Goal: Task Accomplishment & Management: Use online tool/utility

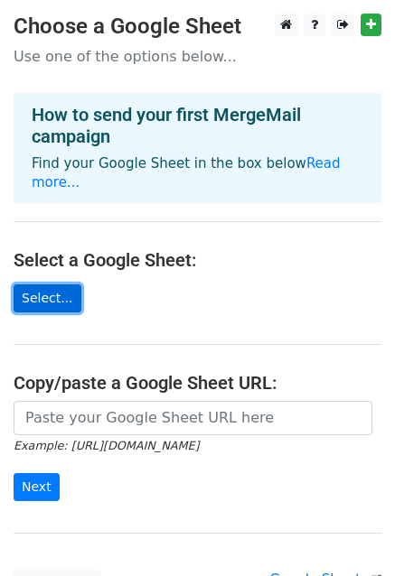
click at [55, 285] on link "Select..." at bounding box center [48, 298] width 68 height 28
click at [67, 284] on link "Select..." at bounding box center [48, 298] width 68 height 28
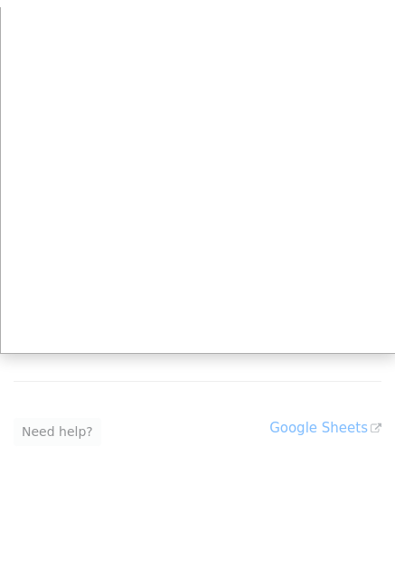
scroll to position [144, 0]
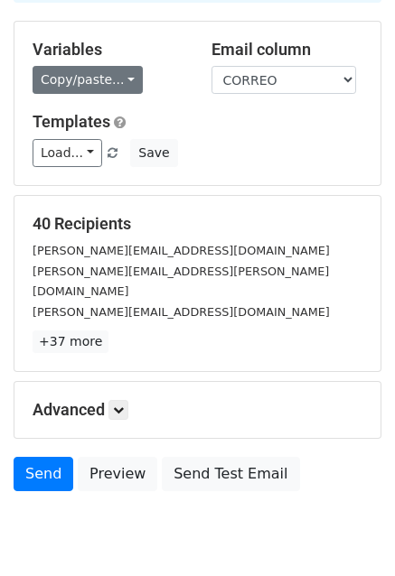
scroll to position [181, 0]
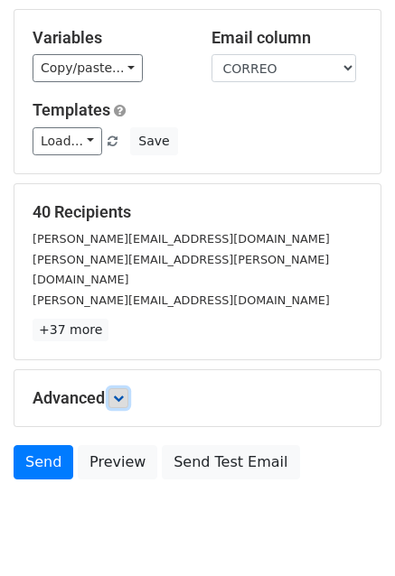
click at [116, 388] on link at bounding box center [118, 398] width 20 height 20
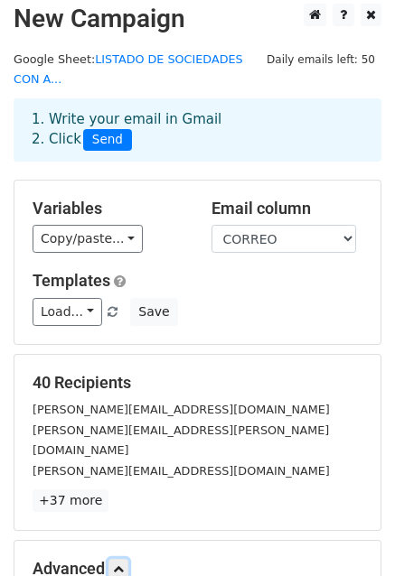
scroll to position [9, 0]
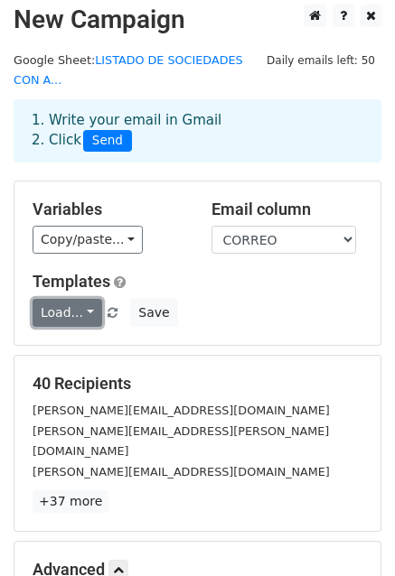
click at [85, 299] on link "Load..." at bounding box center [68, 313] width 70 height 28
click at [203, 299] on div "Load... No templates saved Save" at bounding box center [197, 313] width 357 height 28
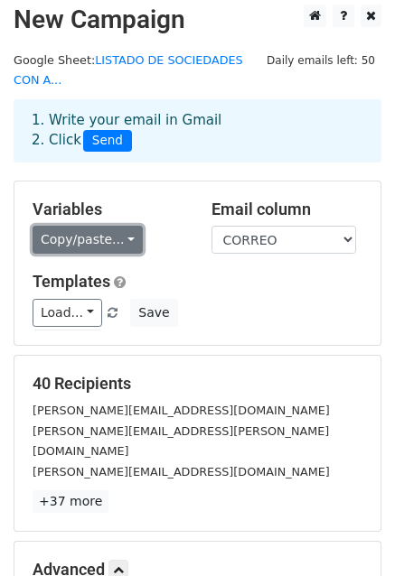
click at [86, 226] on link "Copy/paste..." at bounding box center [88, 240] width 110 height 28
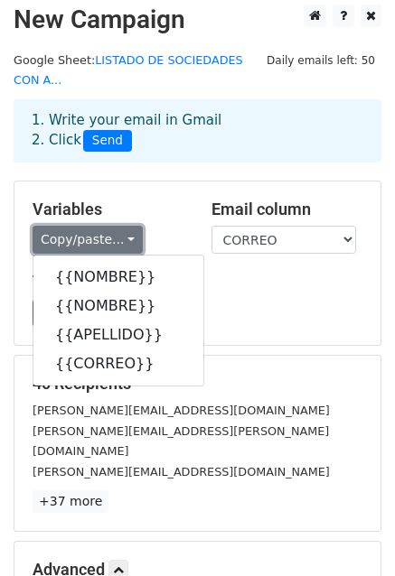
click at [86, 226] on link "Copy/paste..." at bounding box center [88, 240] width 110 height 28
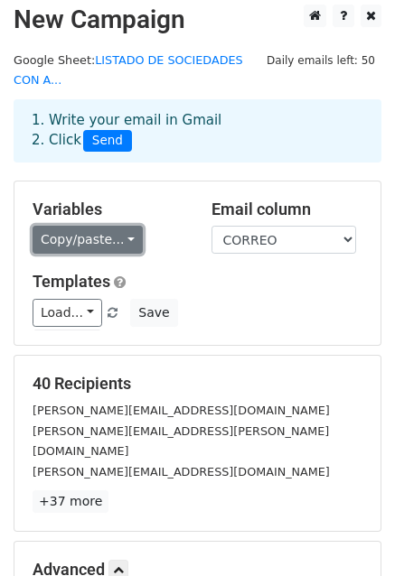
click at [90, 226] on link "Copy/paste..." at bounding box center [88, 240] width 110 height 28
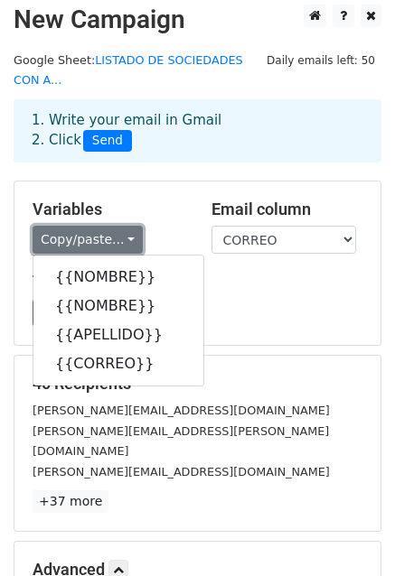
click at [118, 226] on link "Copy/paste..." at bounding box center [88, 240] width 110 height 28
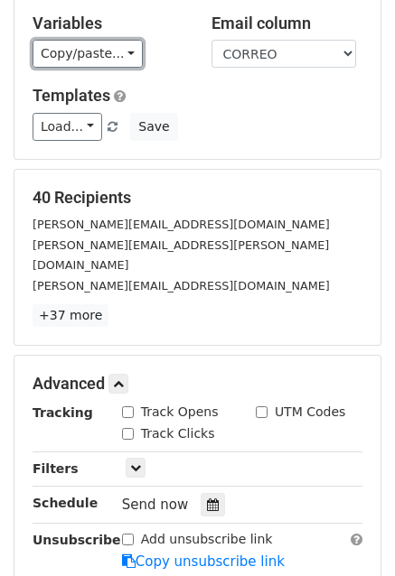
scroll to position [280, 0]
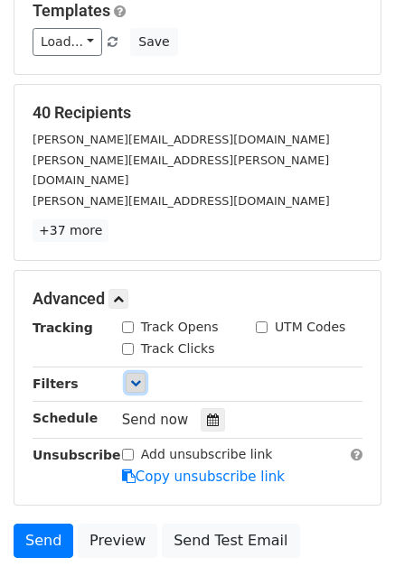
click at [125, 373] on link at bounding box center [135, 383] width 20 height 20
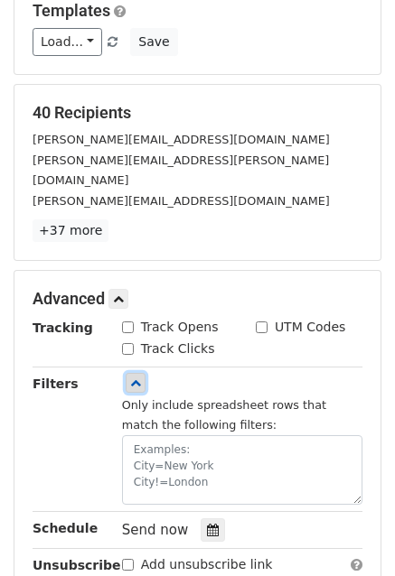
click at [130, 377] on icon at bounding box center [135, 382] width 11 height 11
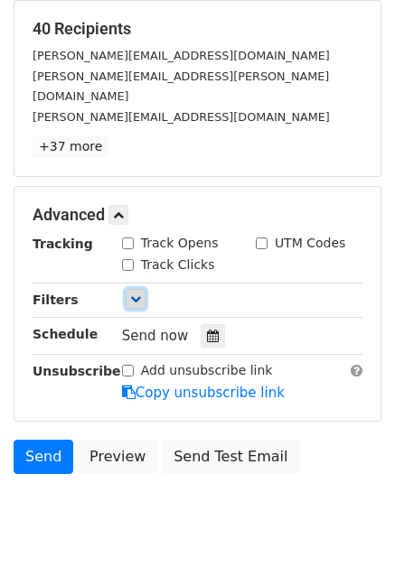
scroll to position [370, 0]
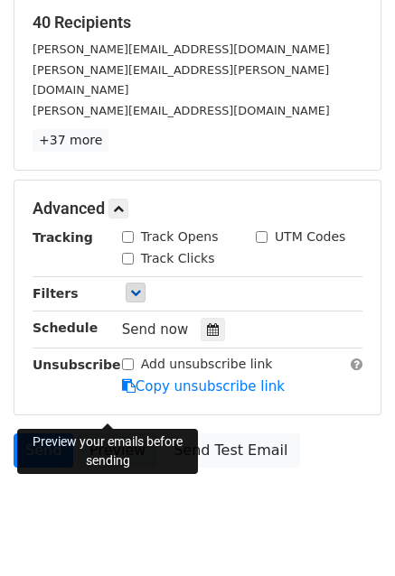
click at [117, 433] on link "Preview" at bounding box center [117, 450] width 79 height 34
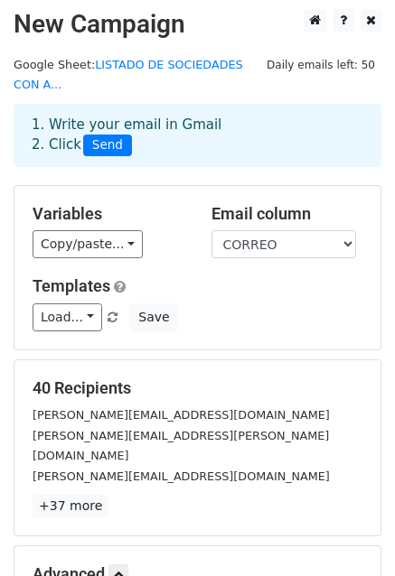
scroll to position [0, 0]
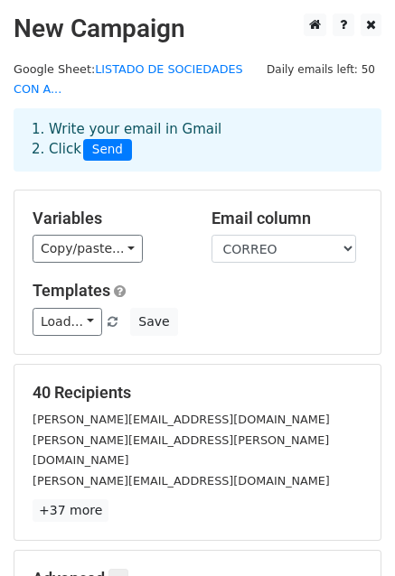
click at [153, 119] on div "1. Write your email in Gmail 2. Click Send" at bounding box center [197, 140] width 358 height 42
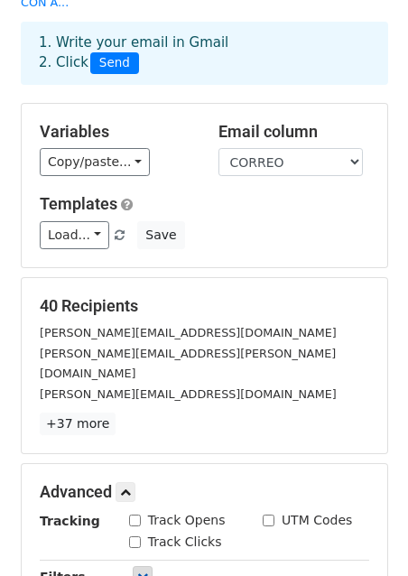
scroll to position [90, 0]
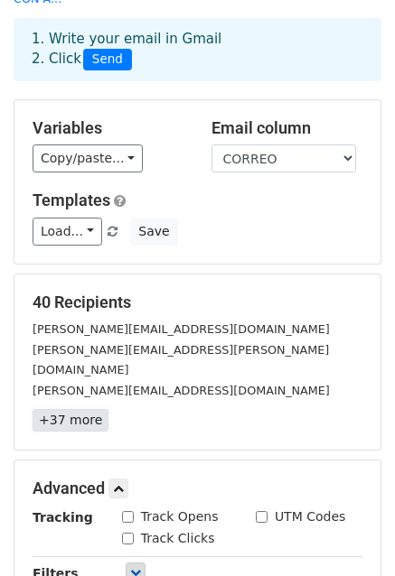
click at [76, 409] on link "+37 more" at bounding box center [71, 420] width 76 height 23
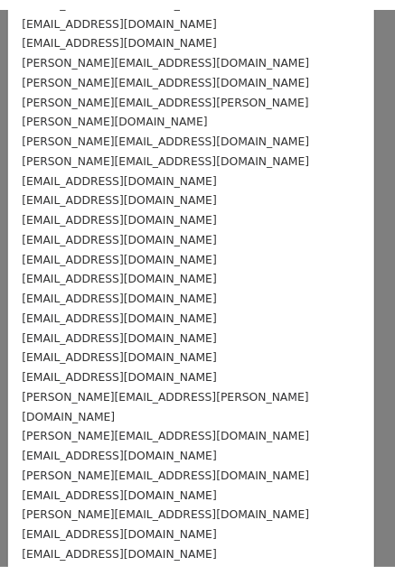
scroll to position [0, 0]
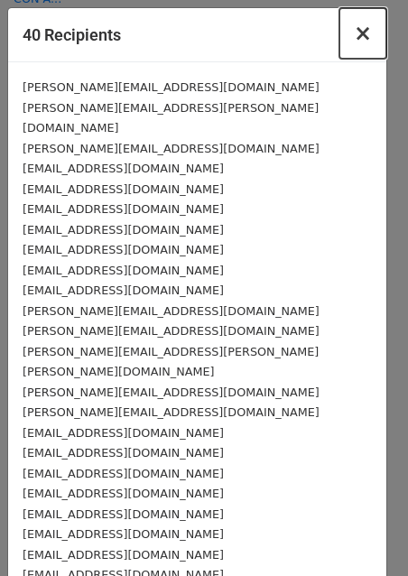
click at [354, 35] on span "×" at bounding box center [363, 33] width 18 height 25
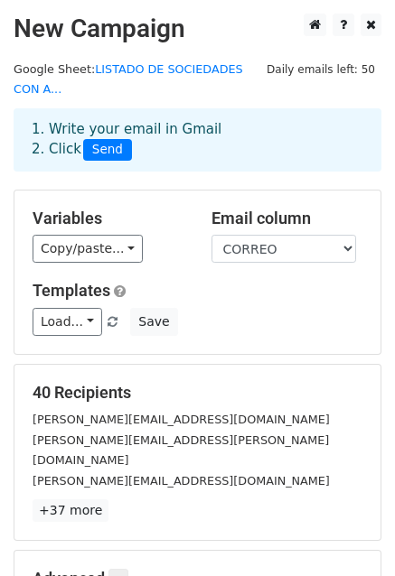
click at [218, 79] on main "New Campaign Daily emails left: 50 Google Sheet: LISTADO DE SOCIEDADES CON A...…" at bounding box center [197, 430] width 395 height 833
click at [217, 73] on link "LISTADO DE SOCIEDADES CON A..." at bounding box center [128, 79] width 229 height 34
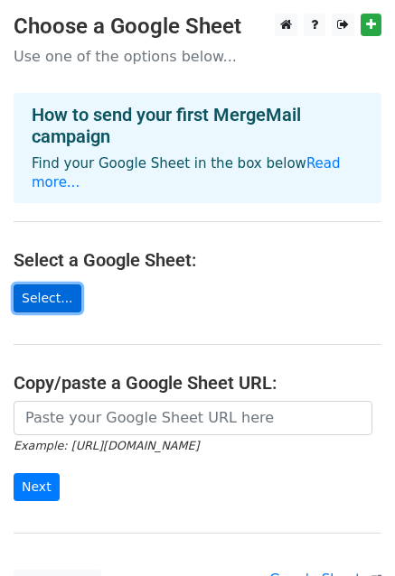
click at [53, 284] on link "Select..." at bounding box center [48, 298] width 68 height 28
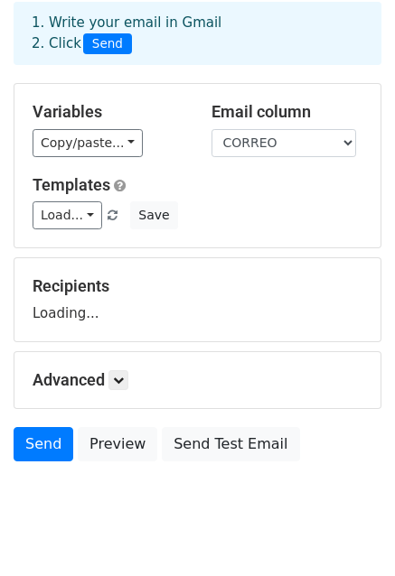
scroll to position [90, 0]
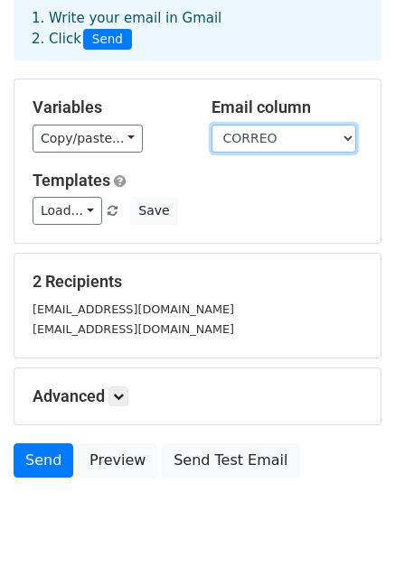
click at [275, 140] on select "NOMBRE NOMBRE APELLIDO CORREO" at bounding box center [283, 139] width 144 height 28
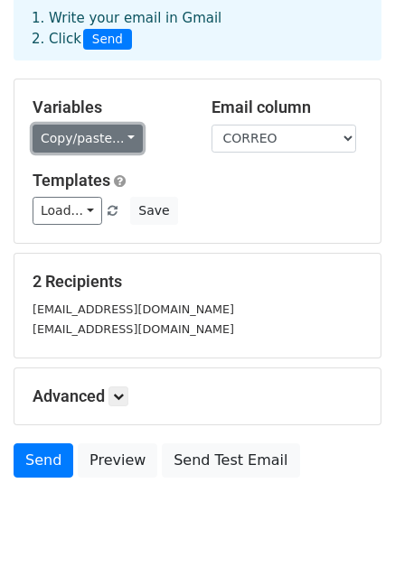
click at [122, 149] on link "Copy/paste..." at bounding box center [88, 139] width 110 height 28
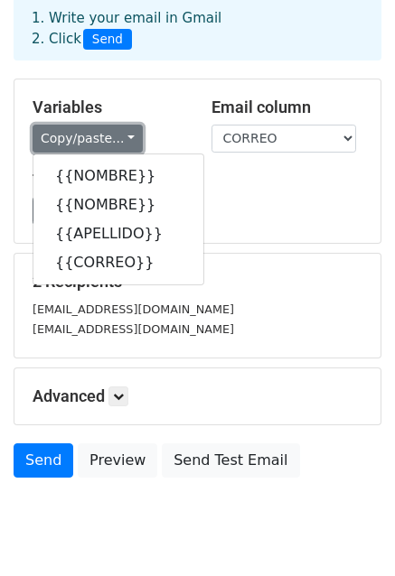
click at [122, 149] on link "Copy/paste..." at bounding box center [88, 139] width 110 height 28
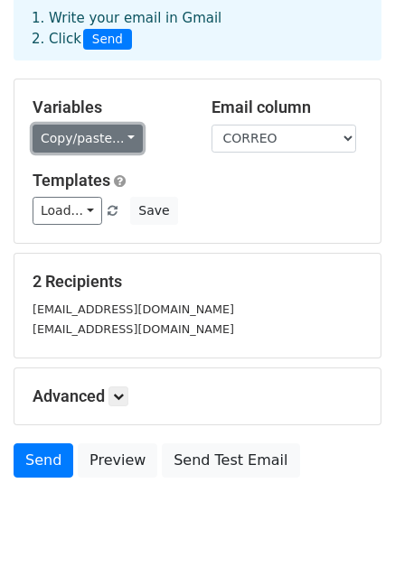
click at [122, 149] on link "Copy/paste..." at bounding box center [88, 139] width 110 height 28
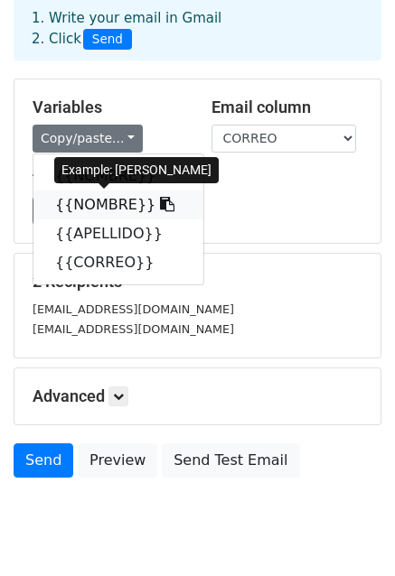
click at [101, 201] on link "{{NOMBRE}}" at bounding box center [118, 204] width 170 height 29
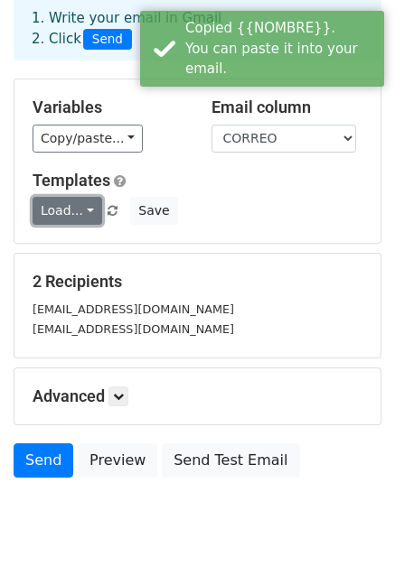
click at [88, 211] on link "Load..." at bounding box center [68, 211] width 70 height 28
click at [210, 199] on div "Load... No templates saved Save" at bounding box center [197, 211] width 357 height 28
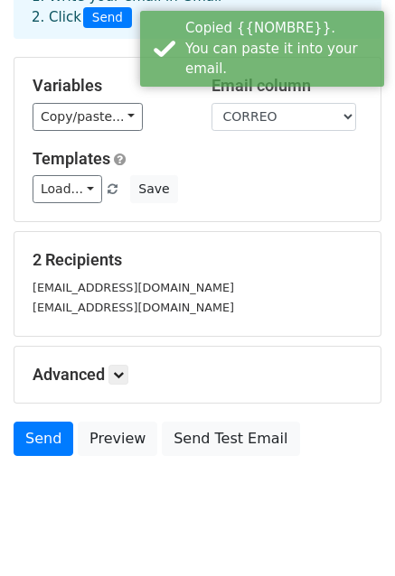
scroll to position [143, 0]
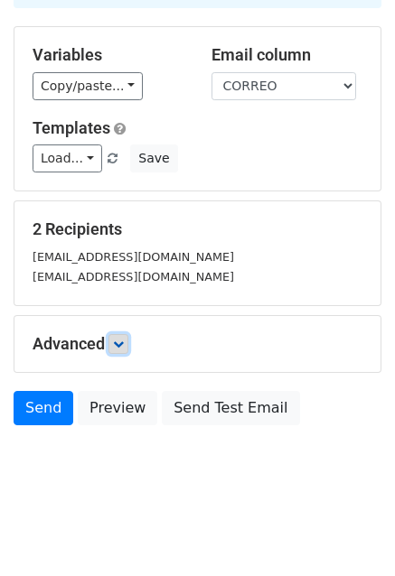
click at [121, 348] on link at bounding box center [118, 344] width 20 height 20
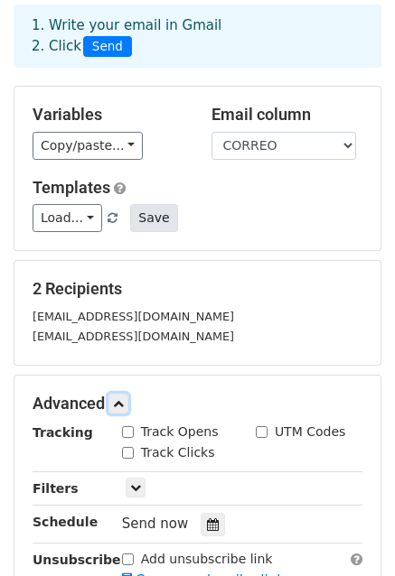
scroll to position [47, 0]
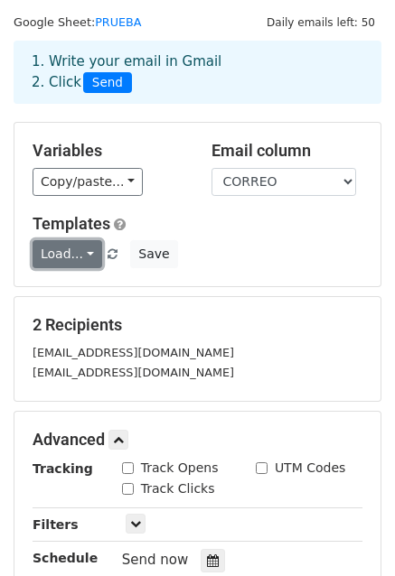
click at [75, 252] on link "Load..." at bounding box center [68, 254] width 70 height 28
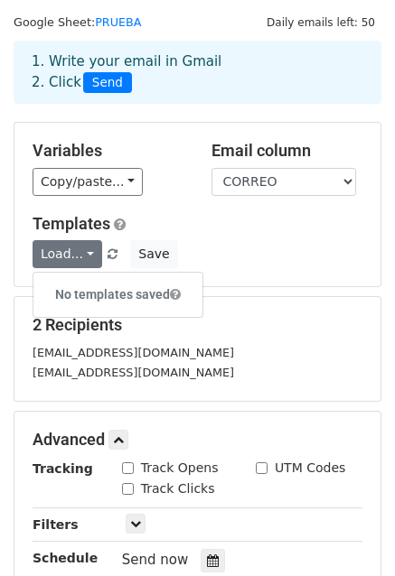
click at [278, 309] on div "2 Recipients marielisvillasana@gamil.com marielisv20@icloud.com" at bounding box center [197, 349] width 366 height 104
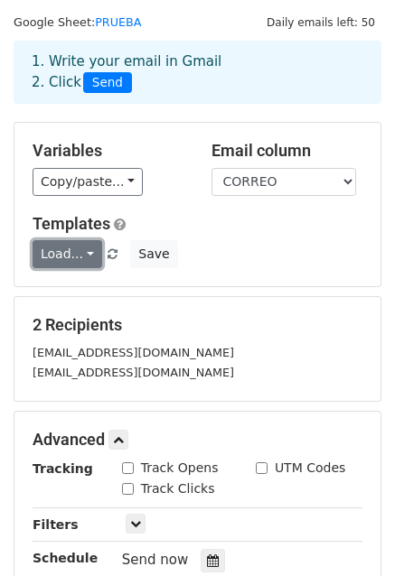
click at [75, 255] on link "Load..." at bounding box center [68, 254] width 70 height 28
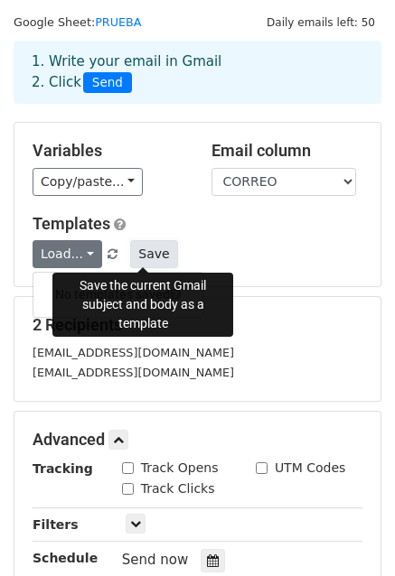
click at [140, 254] on button "Save" at bounding box center [153, 254] width 47 height 28
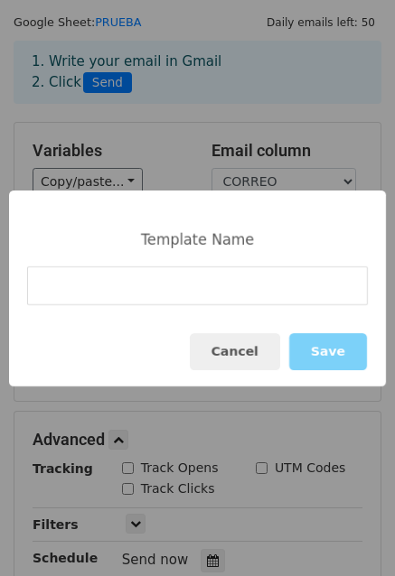
click at [193, 285] on input at bounding box center [197, 285] width 340 height 39
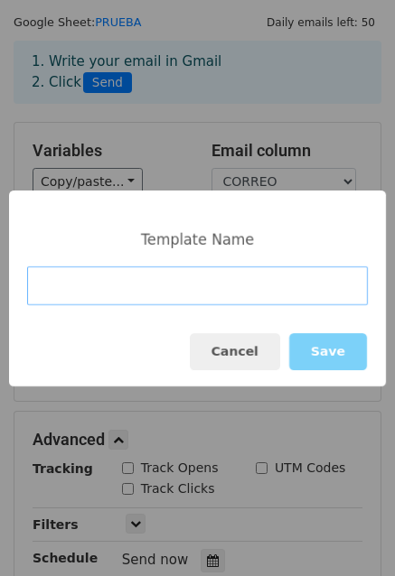
paste input "La nueva Ley de la Caja del Seguro Social, Cambios clave y lo que debes saber"
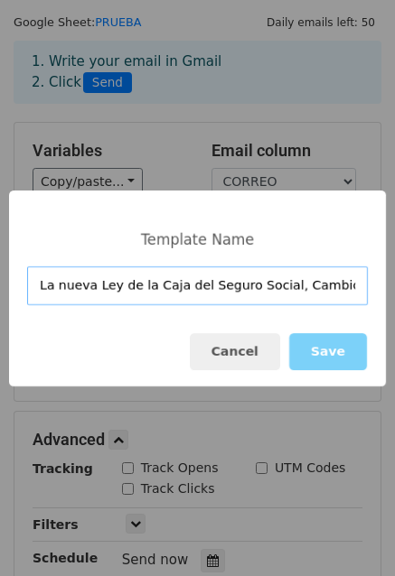
scroll to position [0, 117]
type input "La nueva Ley de la Caja del Seguro Social, Cambios clave y lo que debes saber"
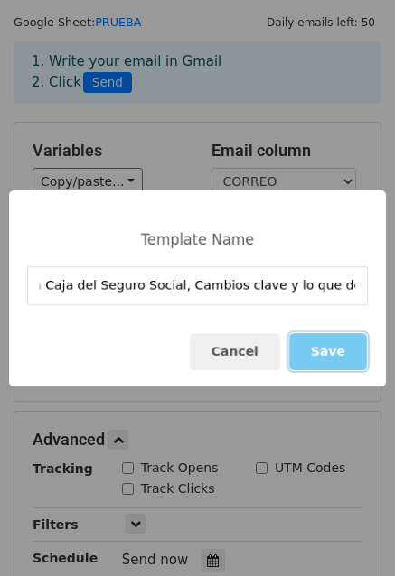
scroll to position [0, 0]
click at [339, 341] on button "Save" at bounding box center [328, 351] width 78 height 37
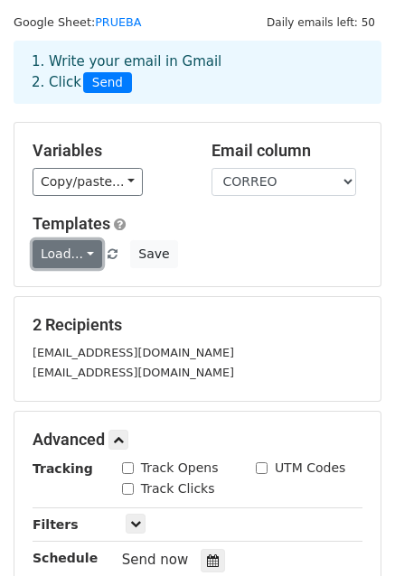
click at [76, 255] on link "Load..." at bounding box center [68, 254] width 70 height 28
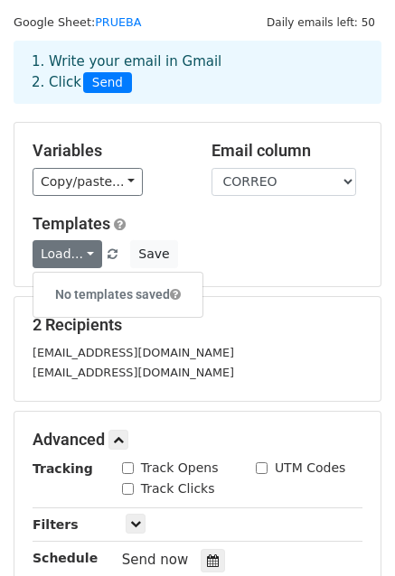
click at [190, 248] on div "Load... No templates saved Save" at bounding box center [197, 254] width 357 height 28
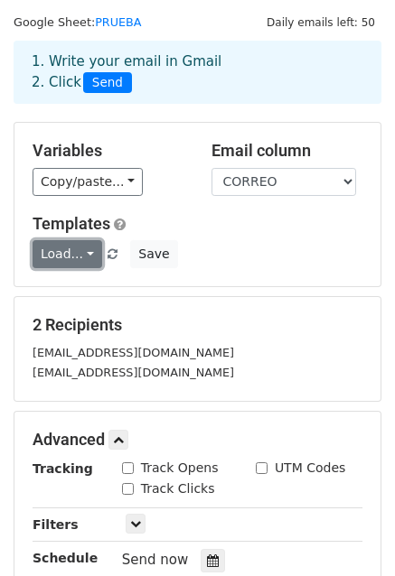
click at [79, 249] on link "Load..." at bounding box center [68, 254] width 70 height 28
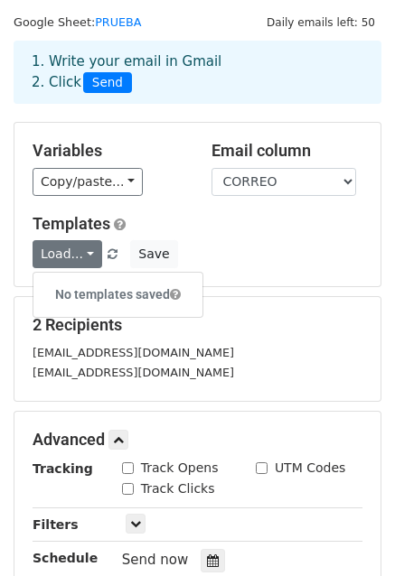
click at [88, 290] on h6 "No templates saved" at bounding box center [117, 295] width 169 height 30
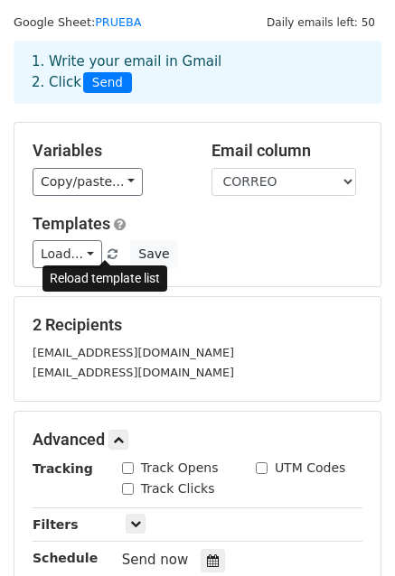
click at [107, 252] on span at bounding box center [112, 255] width 10 height 12
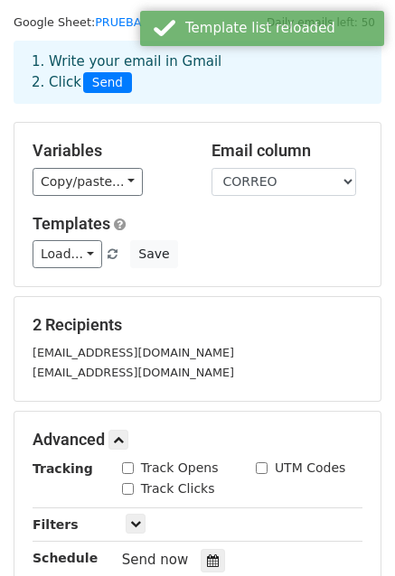
click at [246, 248] on div "Load... La nueva Ley de la Caja del Seguro Social, Cambios clave y lo que debes…" at bounding box center [197, 254] width 357 height 28
click at [76, 248] on link "Load..." at bounding box center [68, 254] width 70 height 28
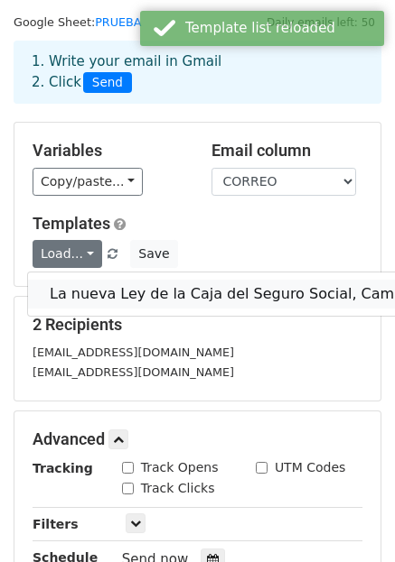
click at [97, 284] on link "La nueva Ley de la Caja del Seguro Social, Cambios clave y lo que debes saber" at bounding box center [336, 294] width 616 height 29
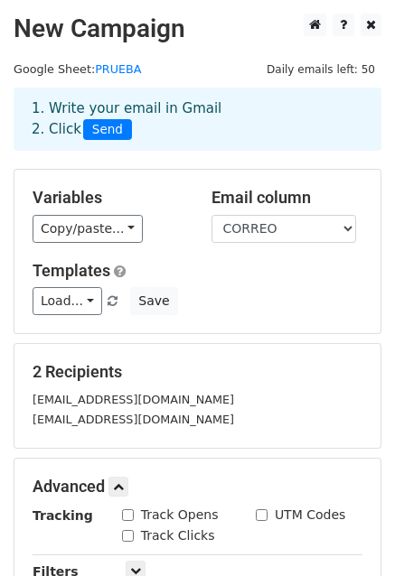
click at [119, 115] on div "1. Write your email in Gmail 2. Click Send" at bounding box center [197, 119] width 358 height 42
click at [47, 106] on div "1. Write your email in Gmail 2. Click Send" at bounding box center [197, 119] width 358 height 42
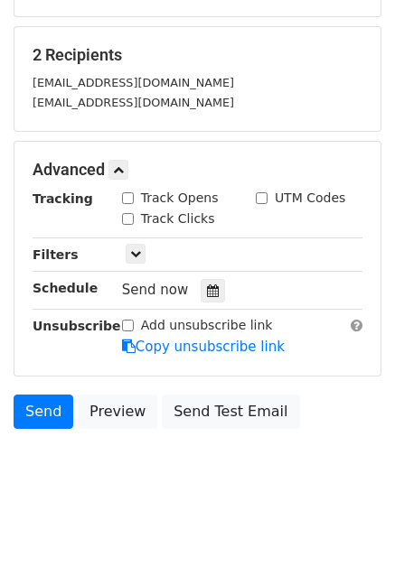
scroll to position [318, 0]
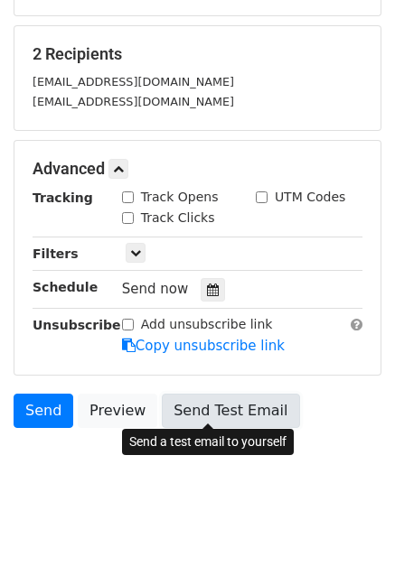
click at [222, 403] on link "Send Test Email" at bounding box center [230, 411] width 137 height 34
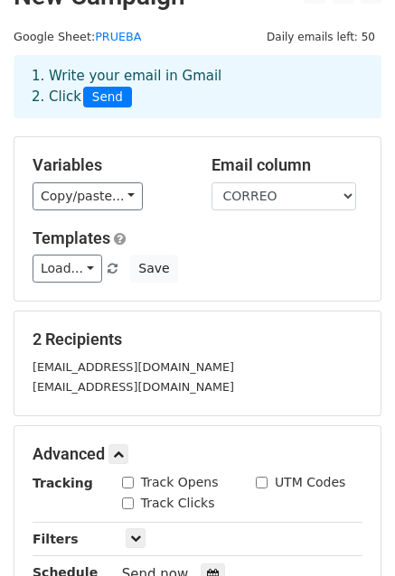
scroll to position [0, 0]
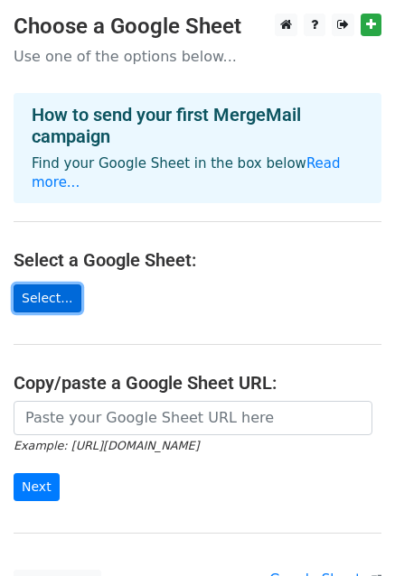
click at [61, 284] on link "Select..." at bounding box center [48, 298] width 68 height 28
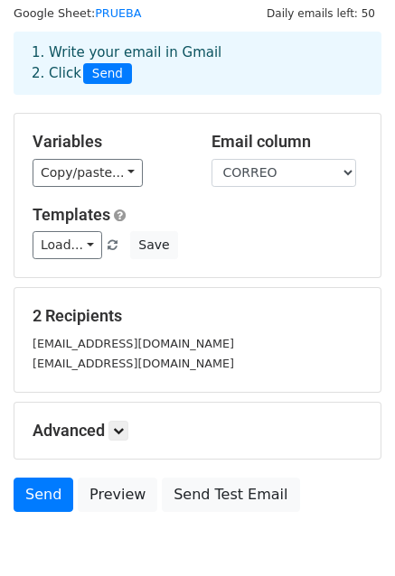
scroll to position [143, 0]
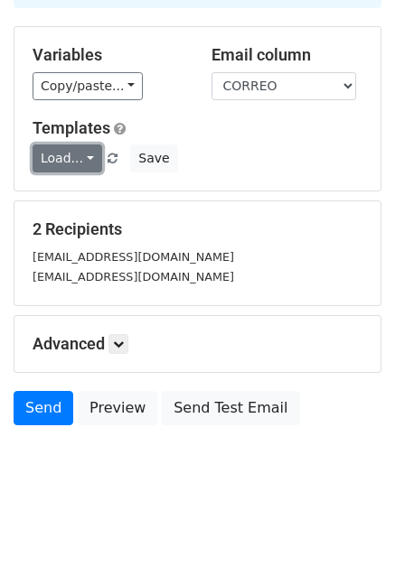
click at [76, 153] on link "Load..." at bounding box center [68, 158] width 70 height 28
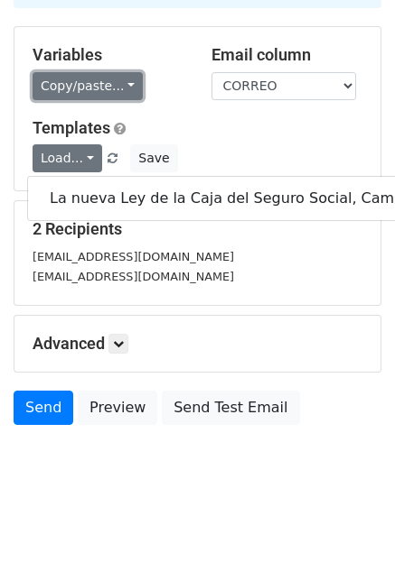
click at [116, 85] on link "Copy/paste..." at bounding box center [88, 86] width 110 height 28
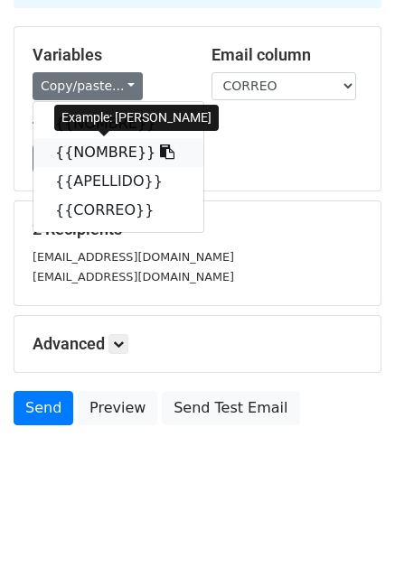
click at [107, 150] on link "{{NOMBRE}}" at bounding box center [118, 152] width 170 height 29
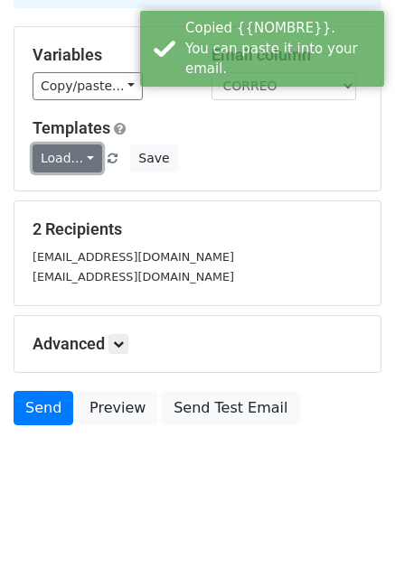
click at [82, 153] on link "Load..." at bounding box center [68, 158] width 70 height 28
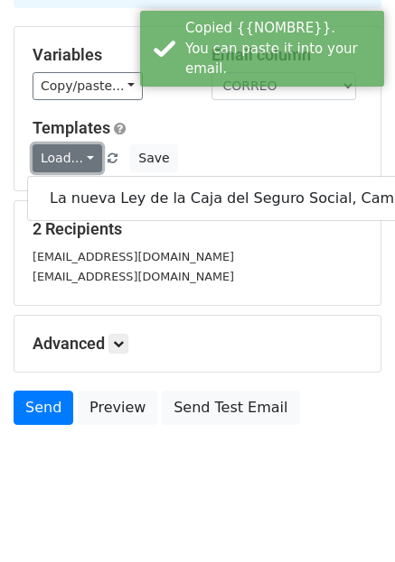
click at [82, 153] on link "Load..." at bounding box center [68, 158] width 70 height 28
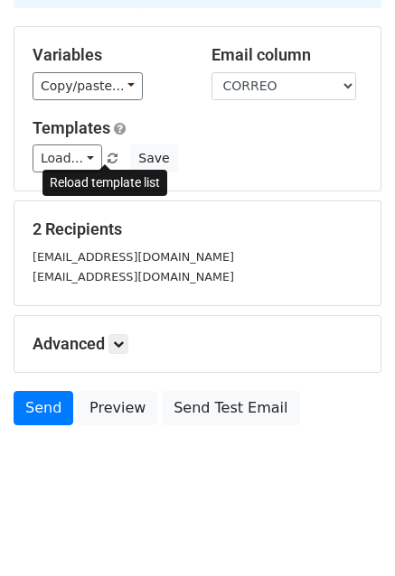
click at [107, 156] on span at bounding box center [112, 159] width 10 height 12
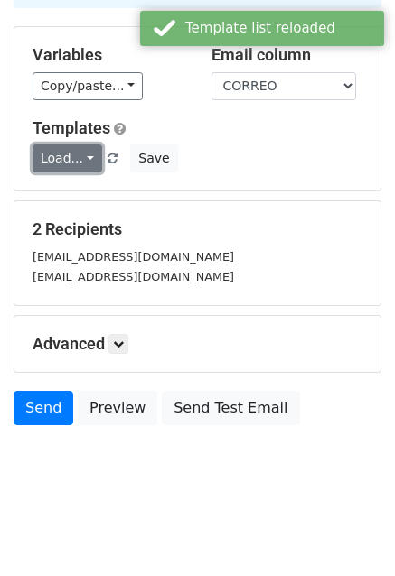
click at [79, 153] on link "Load..." at bounding box center [68, 158] width 70 height 28
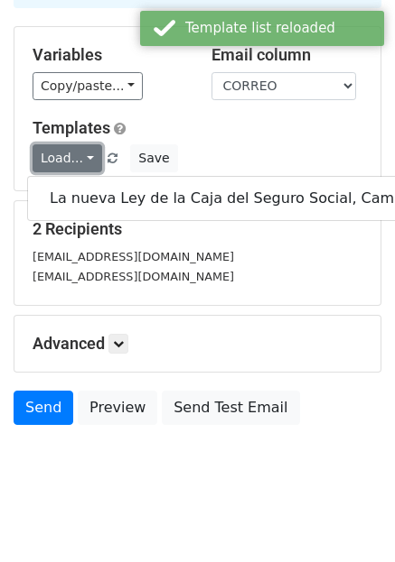
click at [82, 153] on link "Load..." at bounding box center [68, 158] width 70 height 28
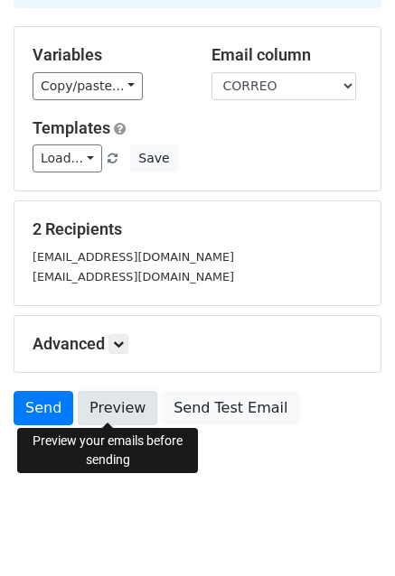
click at [105, 405] on link "Preview" at bounding box center [117, 408] width 79 height 34
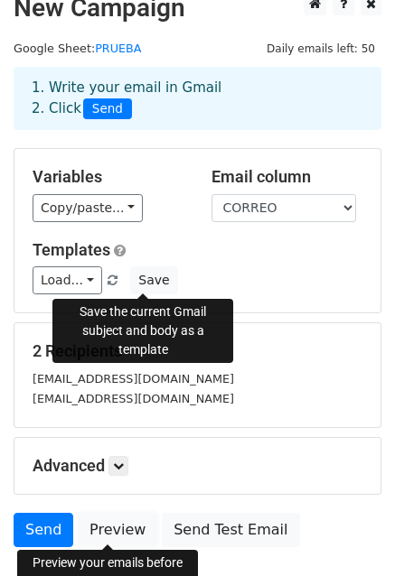
scroll to position [0, 0]
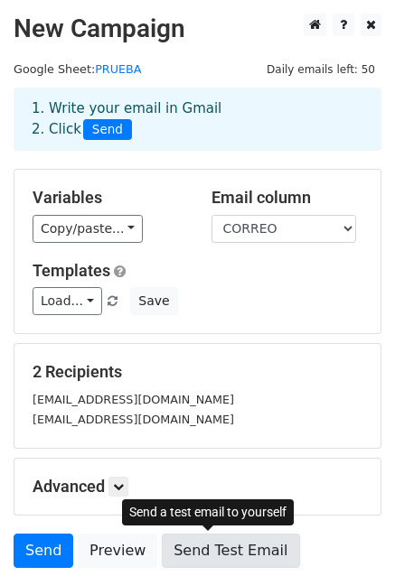
click at [230, 552] on link "Send Test Email" at bounding box center [230, 551] width 137 height 34
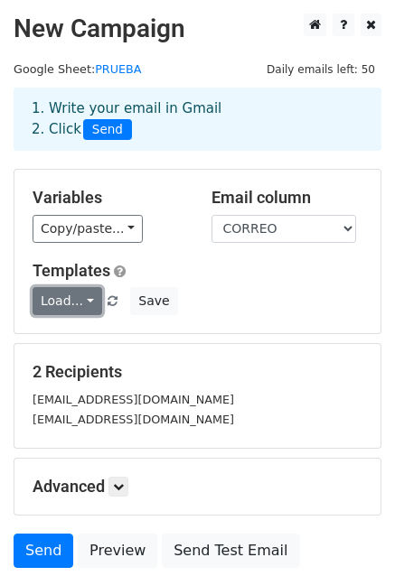
click at [83, 301] on link "Load..." at bounding box center [68, 301] width 70 height 28
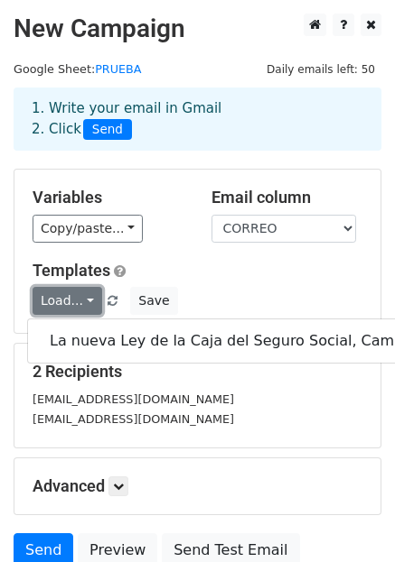
click at [89, 301] on link "Load..." at bounding box center [68, 301] width 70 height 28
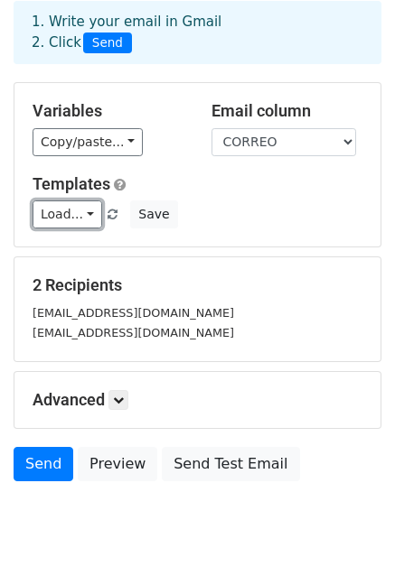
scroll to position [143, 0]
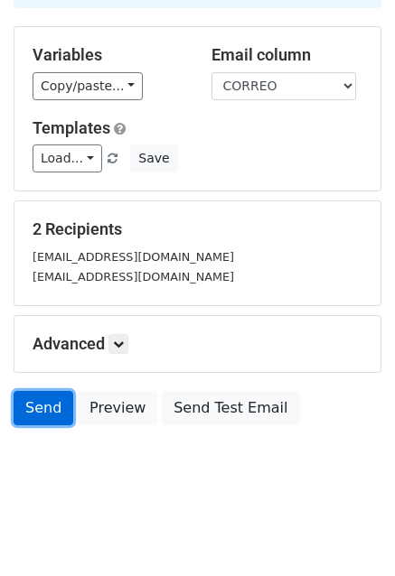
click at [44, 400] on link "Send" at bounding box center [44, 408] width 60 height 34
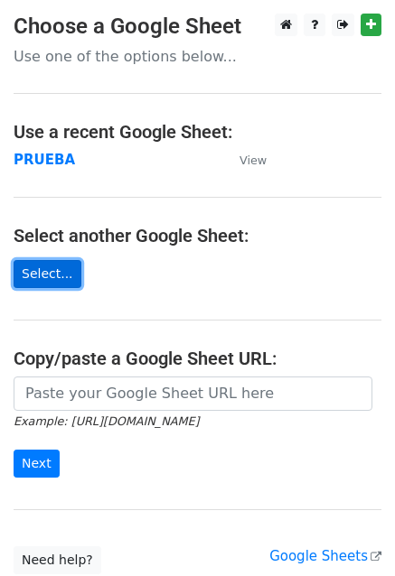
click at [48, 271] on link "Select..." at bounding box center [48, 274] width 68 height 28
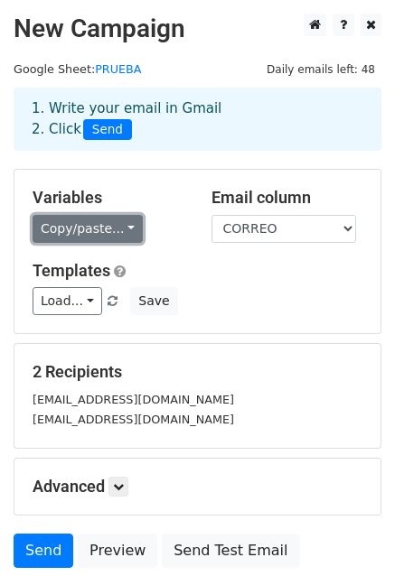
click at [106, 231] on link "Copy/paste..." at bounding box center [88, 229] width 110 height 28
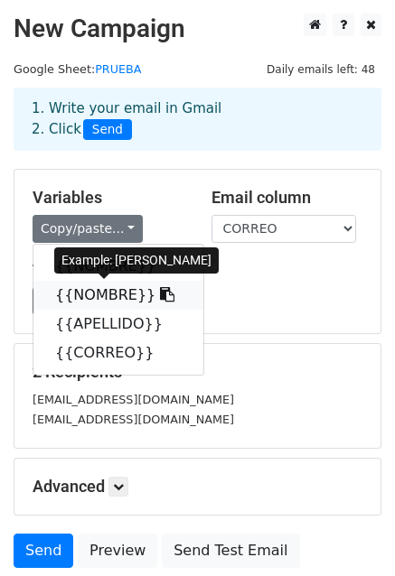
click at [103, 292] on link "{{NOMBRE}}" at bounding box center [118, 295] width 170 height 29
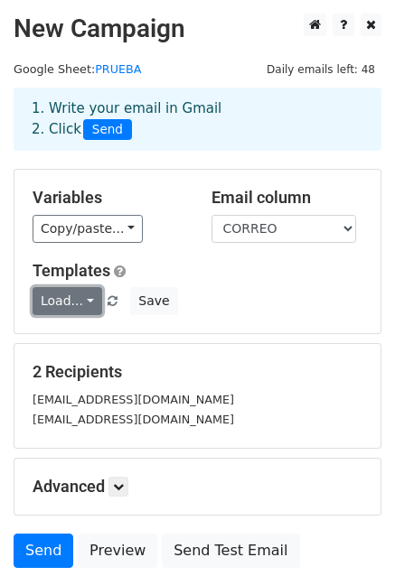
click at [71, 305] on link "Load..." at bounding box center [68, 301] width 70 height 28
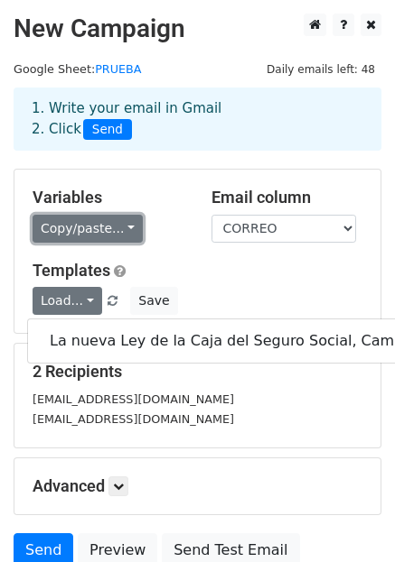
click at [112, 237] on link "Copy/paste..." at bounding box center [88, 229] width 110 height 28
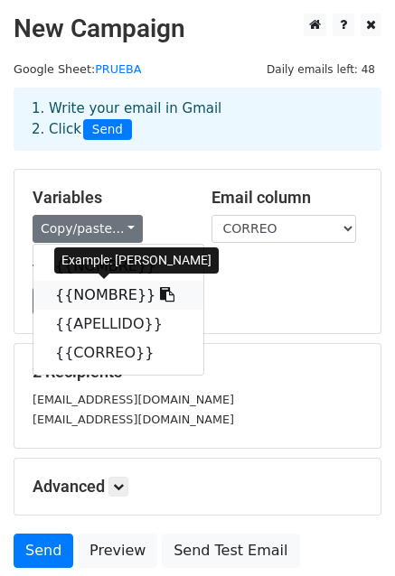
click at [112, 292] on link "{{NOMBRE}}" at bounding box center [118, 295] width 170 height 29
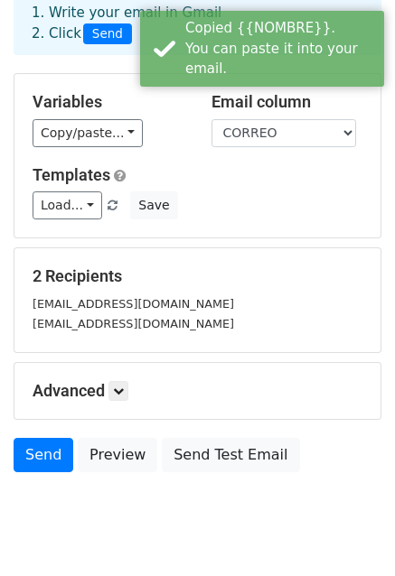
scroll to position [143, 0]
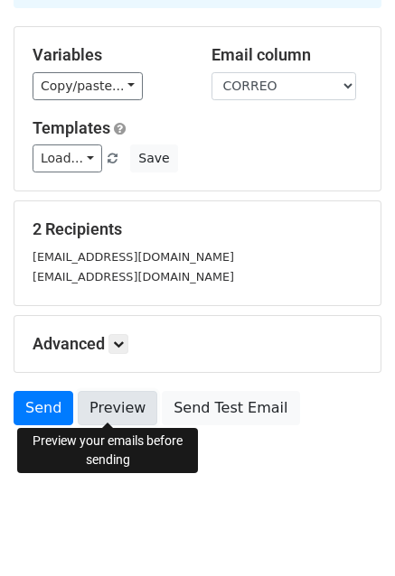
click at [110, 411] on link "Preview" at bounding box center [117, 408] width 79 height 34
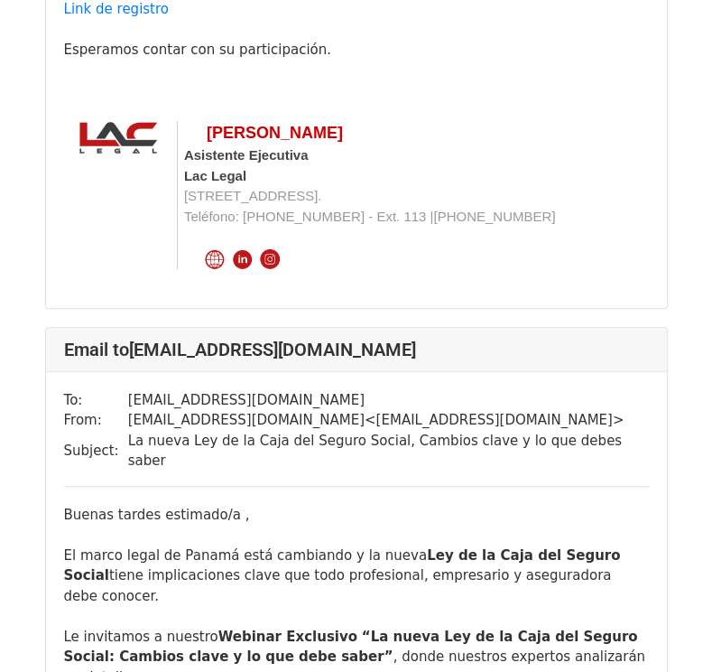
scroll to position [722, 0]
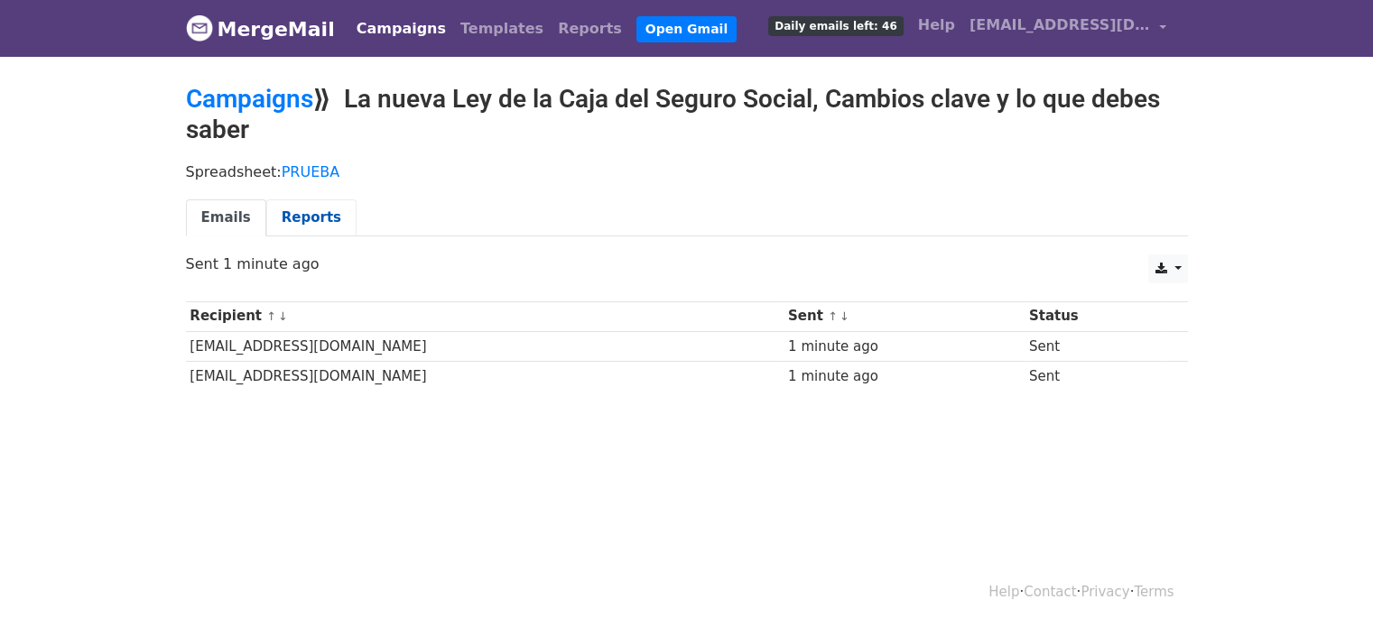
click at [292, 223] on link "Reports" at bounding box center [311, 218] width 90 height 37
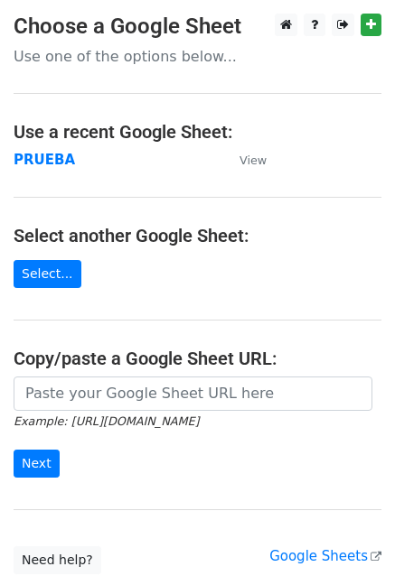
click at [70, 64] on p "Use one of the options below..." at bounding box center [197, 56] width 367 height 19
click at [69, 59] on p "Use one of the options below..." at bounding box center [197, 56] width 367 height 19
click at [51, 274] on link "Select..." at bounding box center [48, 274] width 68 height 28
click at [40, 455] on input "Next" at bounding box center [37, 464] width 46 height 28
click at [59, 165] on strong "PRUEBA" at bounding box center [44, 160] width 61 height 16
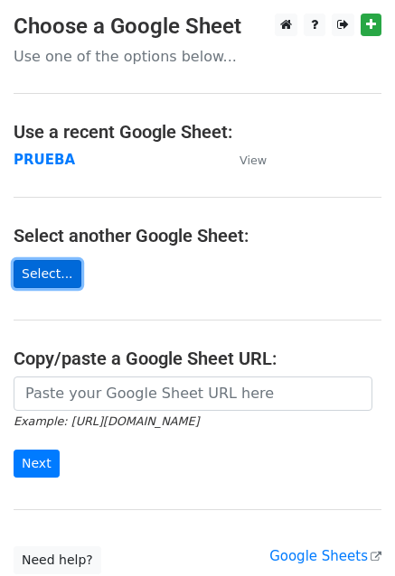
click at [50, 278] on link "Select..." at bounding box center [48, 274] width 68 height 28
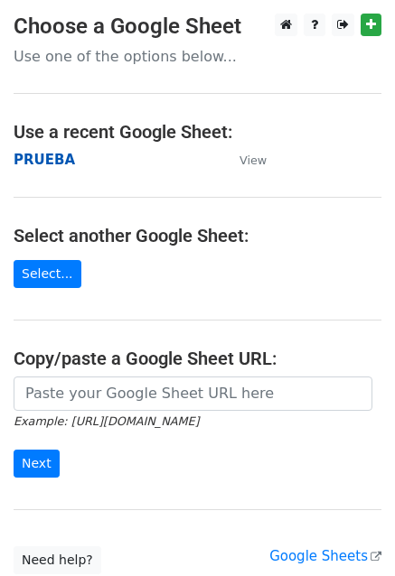
click at [42, 161] on strong "PRUEBA" at bounding box center [44, 160] width 61 height 16
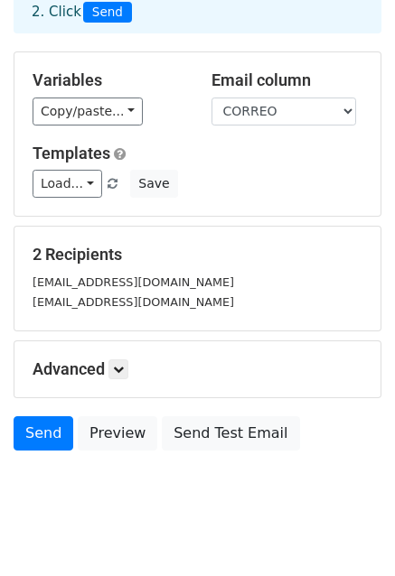
scroll to position [143, 0]
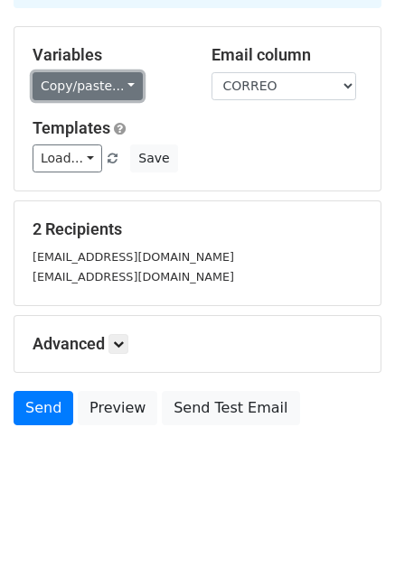
click at [108, 95] on link "Copy/paste..." at bounding box center [88, 86] width 110 height 28
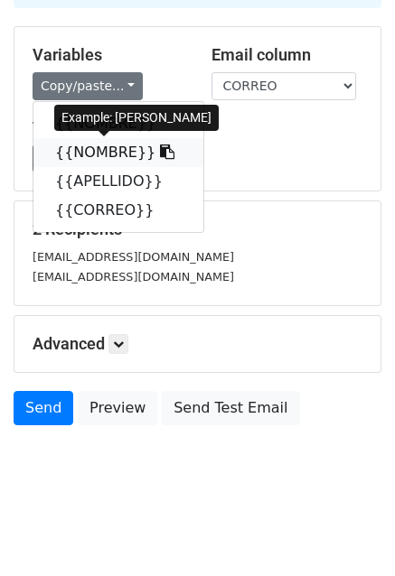
click at [115, 153] on link "{{NOMBRE}}" at bounding box center [118, 152] width 170 height 29
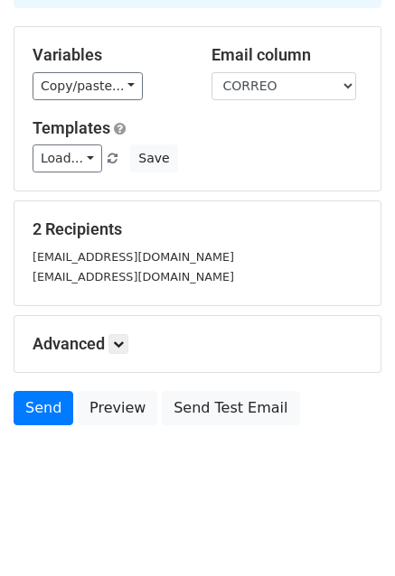
click at [123, 330] on div "Advanced Tracking Track Opens UTM Codes Track Clicks Filters Only include sprea…" at bounding box center [197, 344] width 366 height 56
click at [124, 341] on icon at bounding box center [118, 344] width 11 height 11
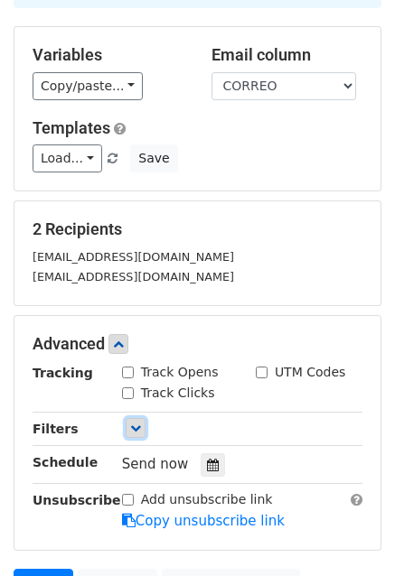
click at [143, 423] on link at bounding box center [135, 428] width 20 height 20
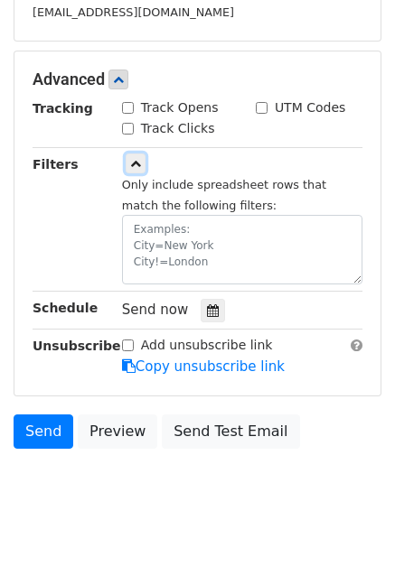
scroll to position [413, 0]
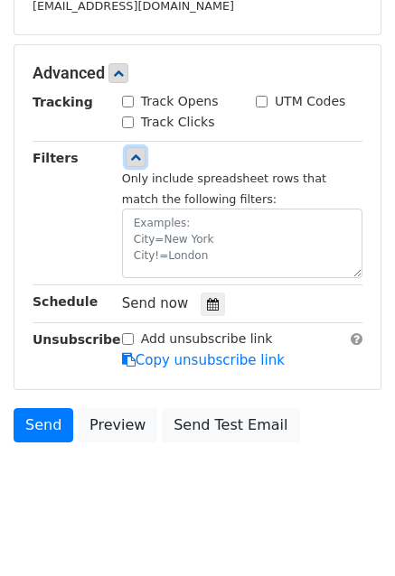
click at [132, 156] on icon at bounding box center [135, 157] width 11 height 11
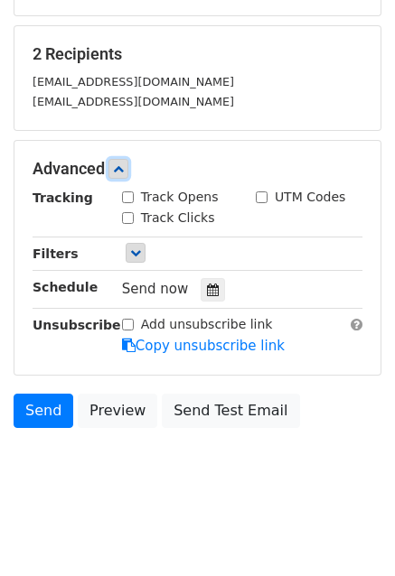
click at [124, 167] on icon at bounding box center [118, 168] width 11 height 11
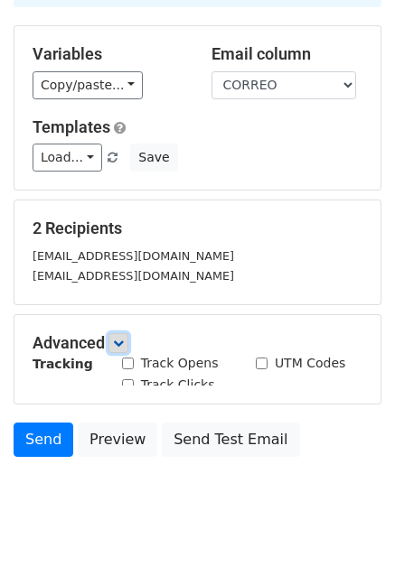
scroll to position [143, 0]
